Goal: Navigation & Orientation: Go to known website

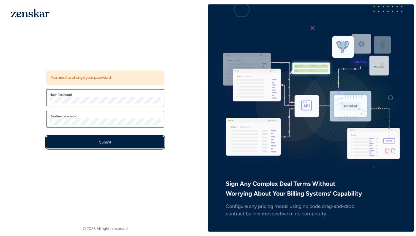
click at [118, 145] on button "Submit" at bounding box center [105, 142] width 118 height 12
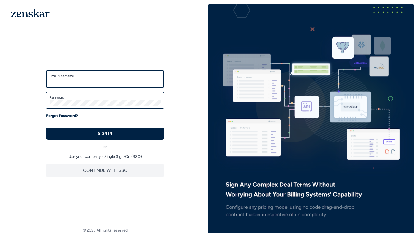
click at [75, 81] on input "Email/Username" at bounding box center [105, 81] width 111 height 7
type input "**********"
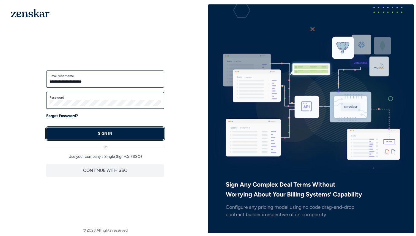
click at [106, 135] on p "SIGN IN" at bounding box center [105, 134] width 14 height 6
